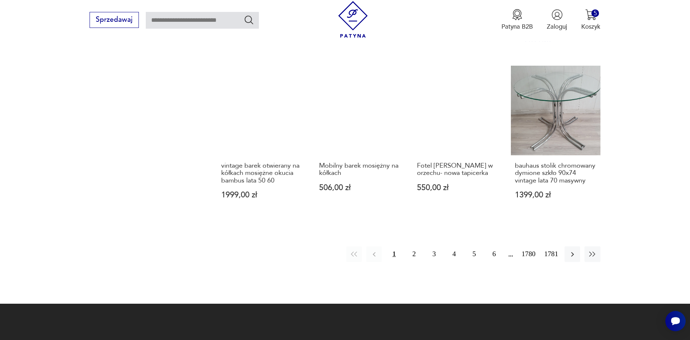
scroll to position [705, 0]
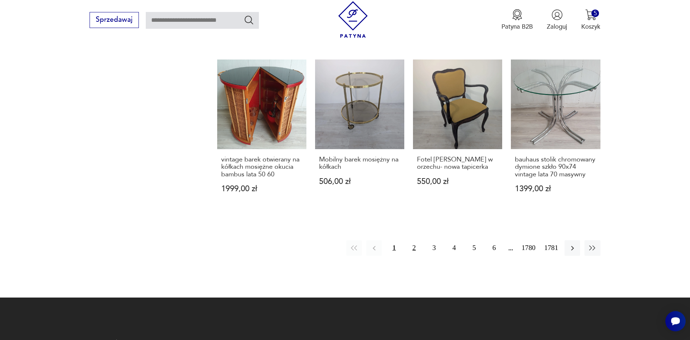
click at [414, 244] on button "2" at bounding box center [414, 248] width 16 height 16
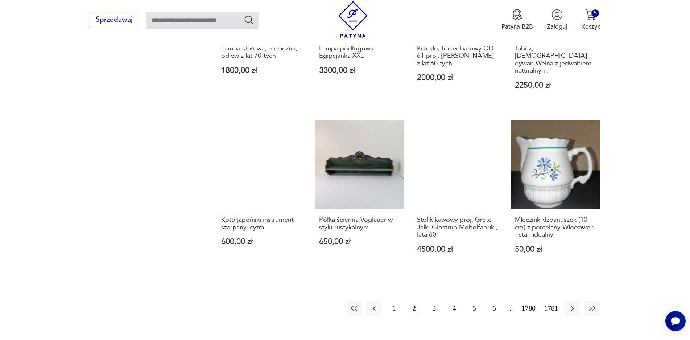
scroll to position [640, 0]
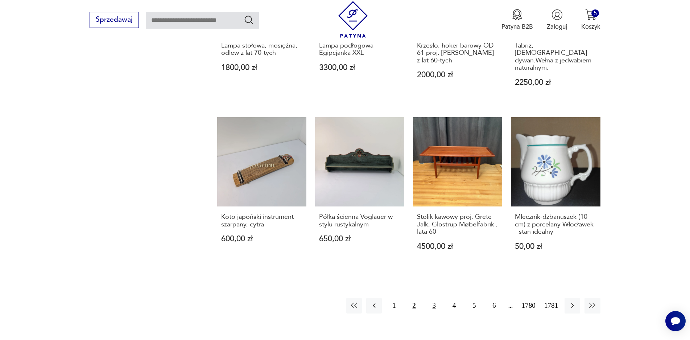
click at [434, 300] on button "3" at bounding box center [434, 306] width 16 height 16
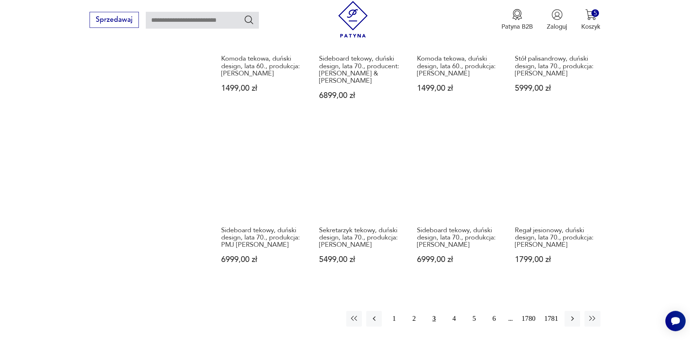
scroll to position [640, 0]
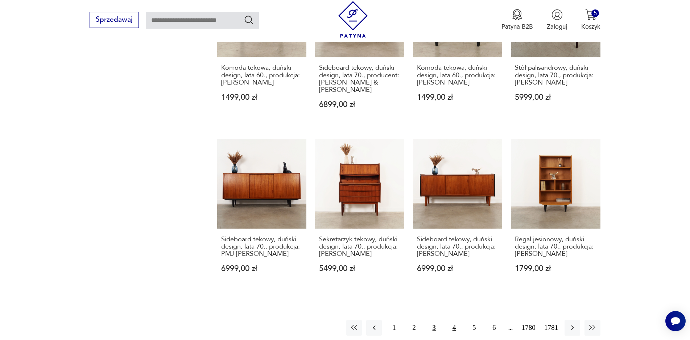
click at [455, 328] on button "4" at bounding box center [454, 328] width 16 height 16
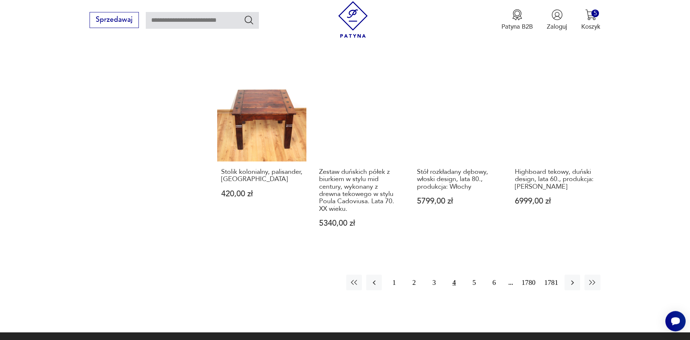
scroll to position [744, 0]
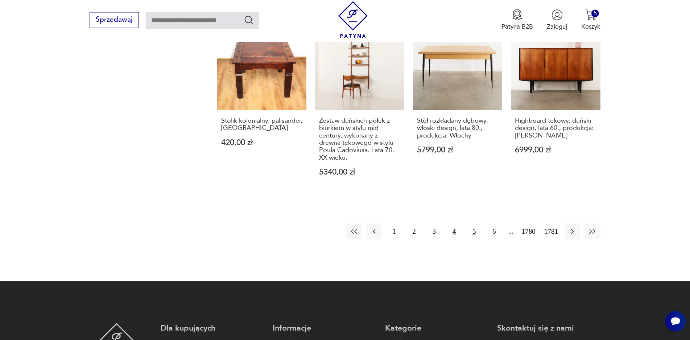
click at [471, 224] on button "5" at bounding box center [474, 231] width 16 height 16
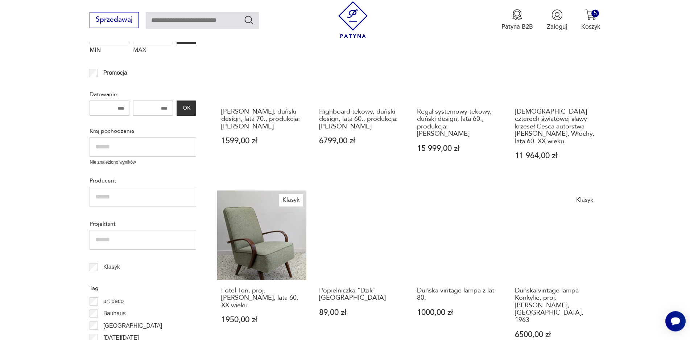
scroll to position [261, 0]
